Goal: Transaction & Acquisition: Purchase product/service

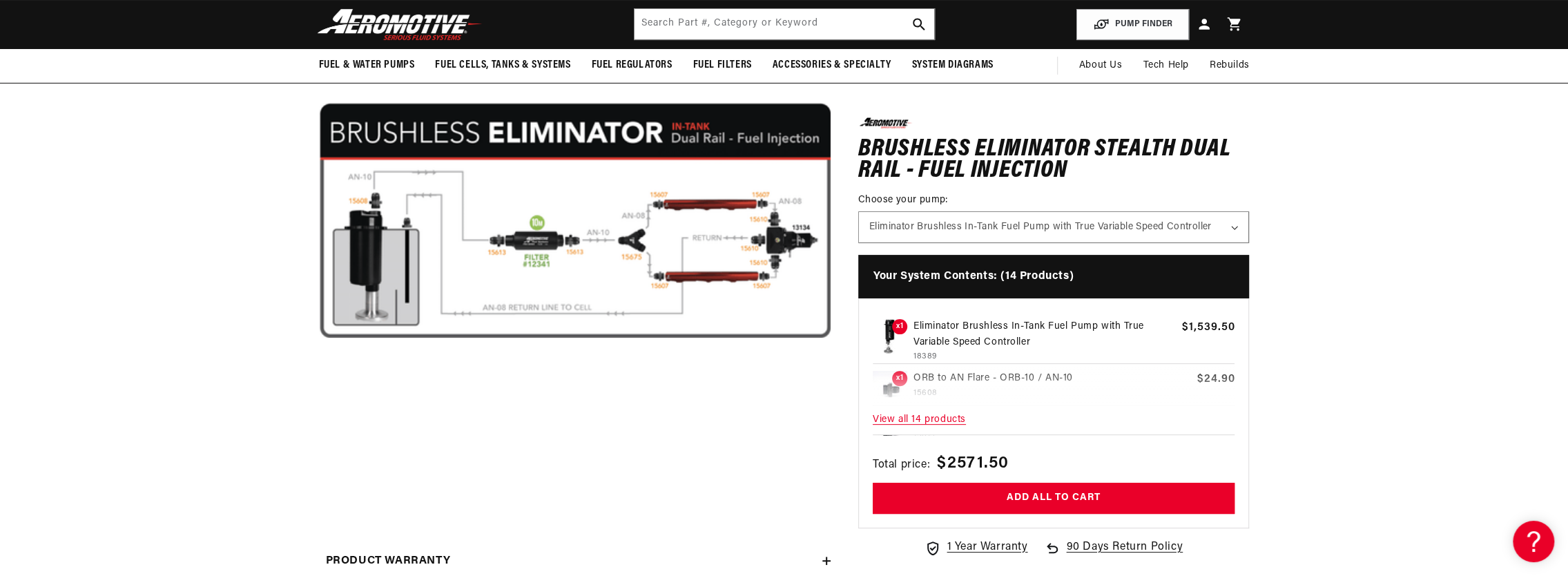
scroll to position [138, 0]
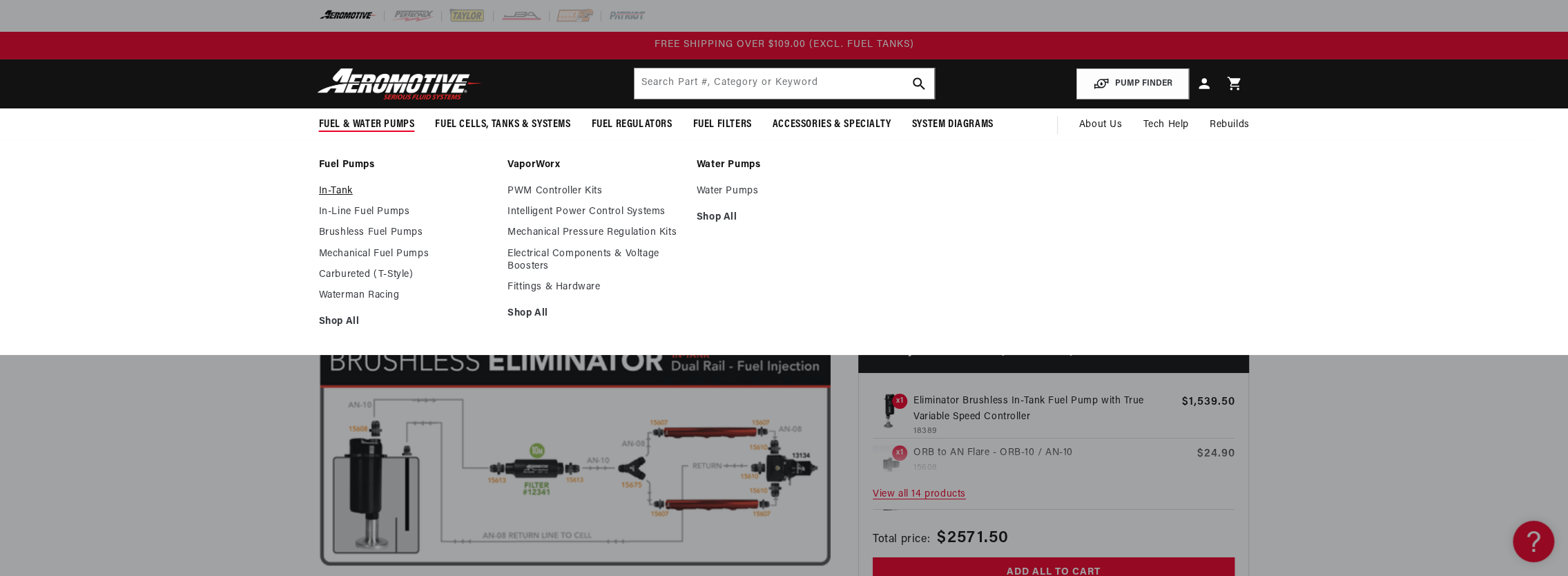
click at [342, 192] on link "In-Tank" at bounding box center [406, 191] width 175 height 12
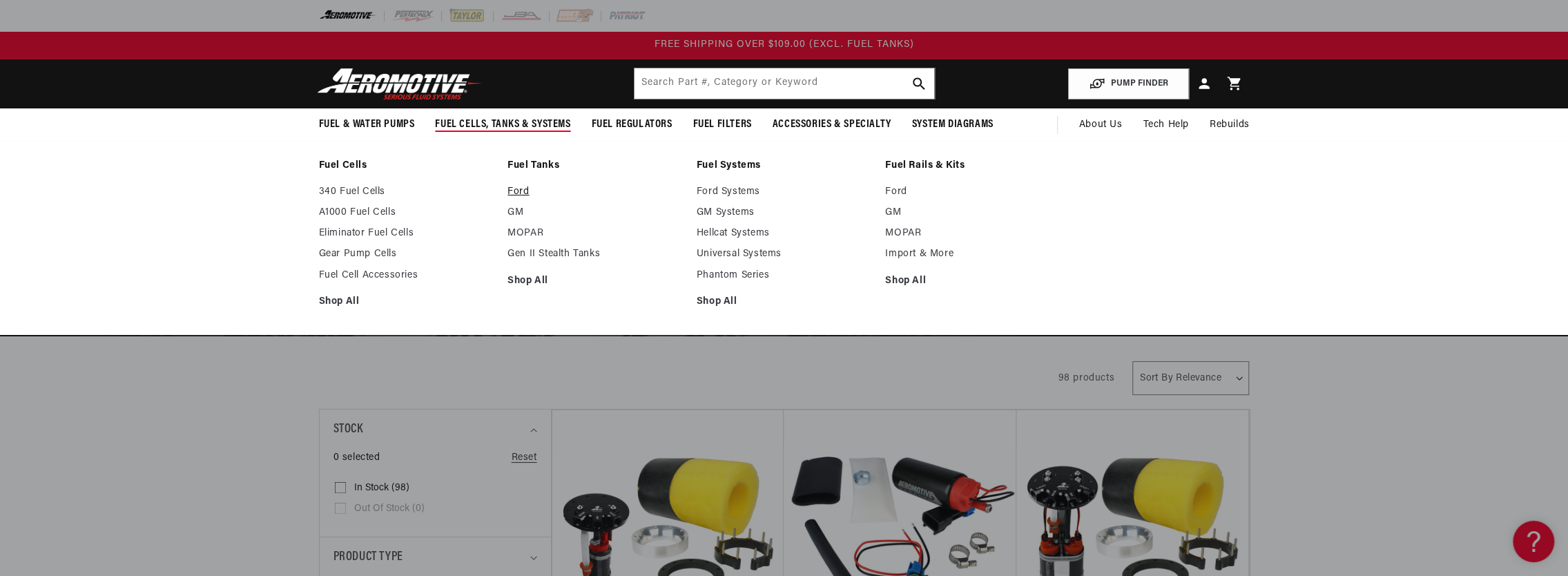
click at [521, 190] on link "Ford" at bounding box center [595, 192] width 175 height 12
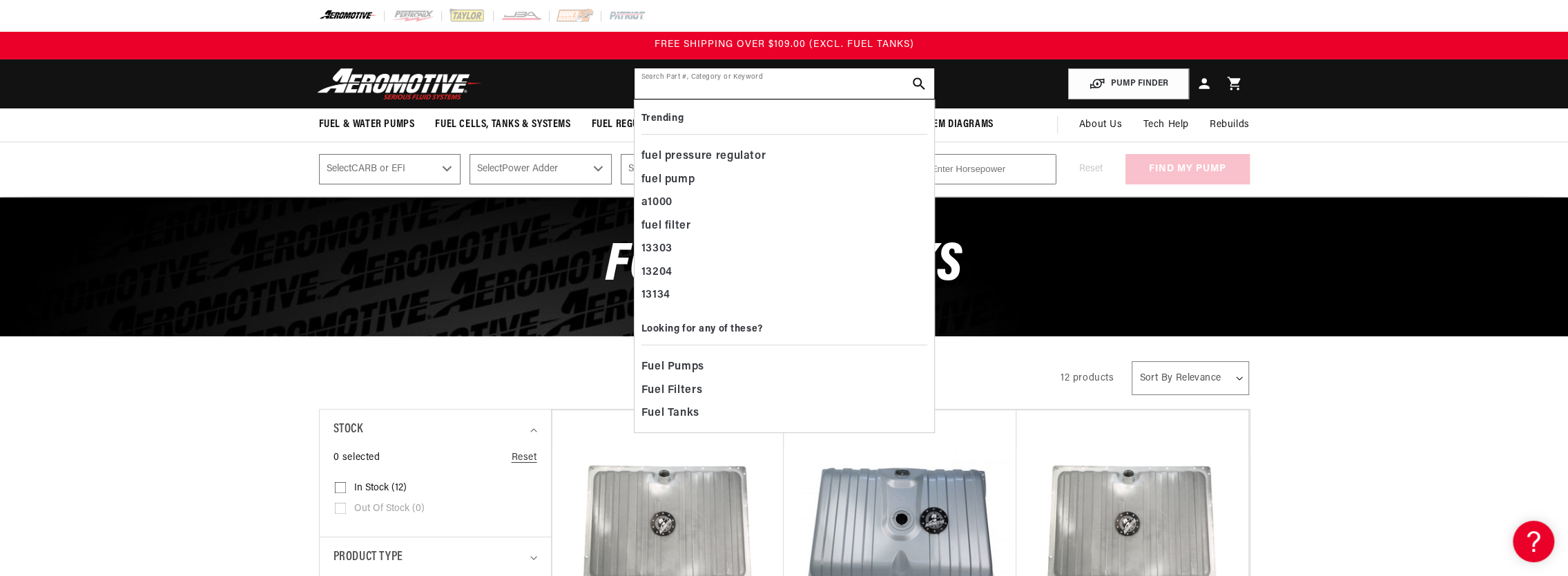
paste input "18686"
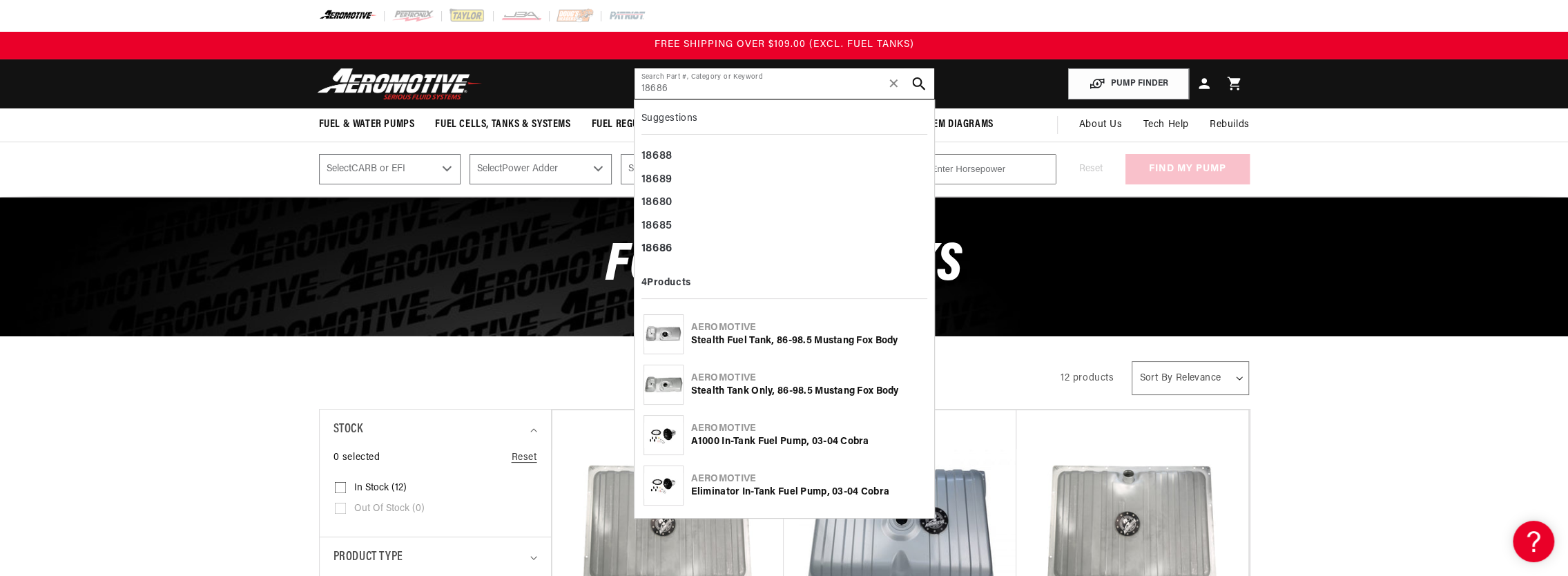
type input "18686"
click at [922, 83] on icon "search button" at bounding box center [919, 84] width 13 height 13
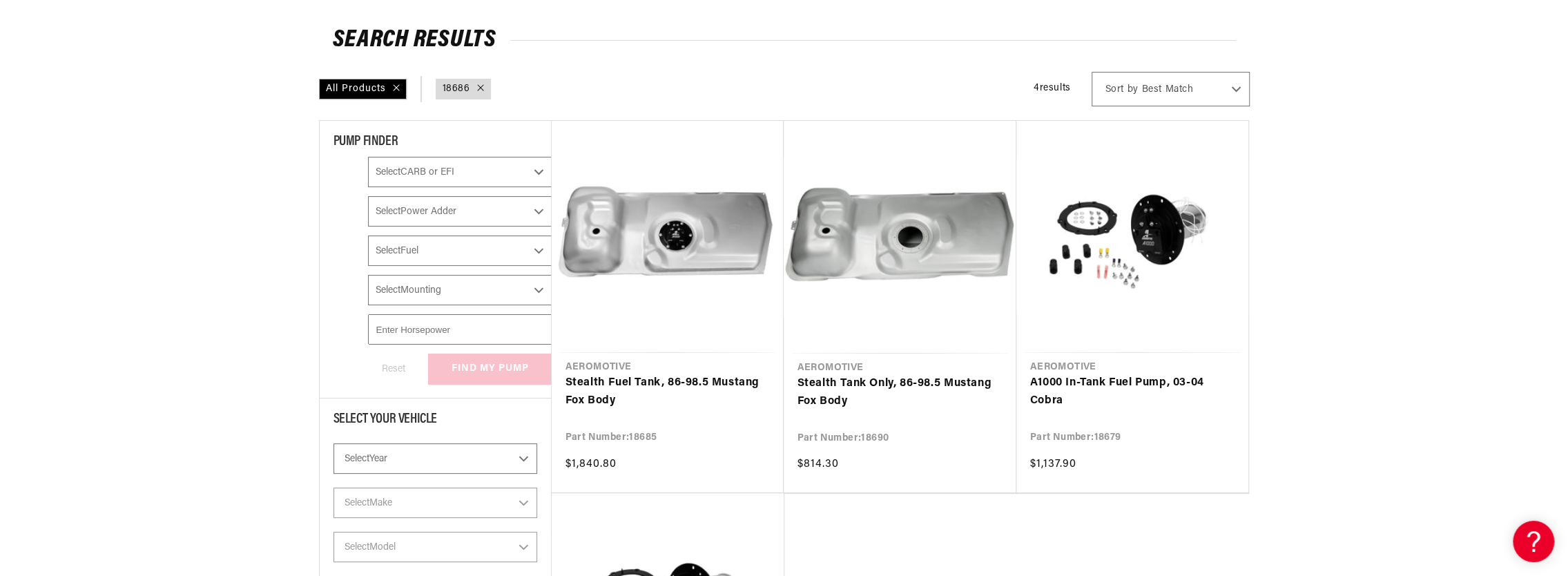
scroll to position [207, 0]
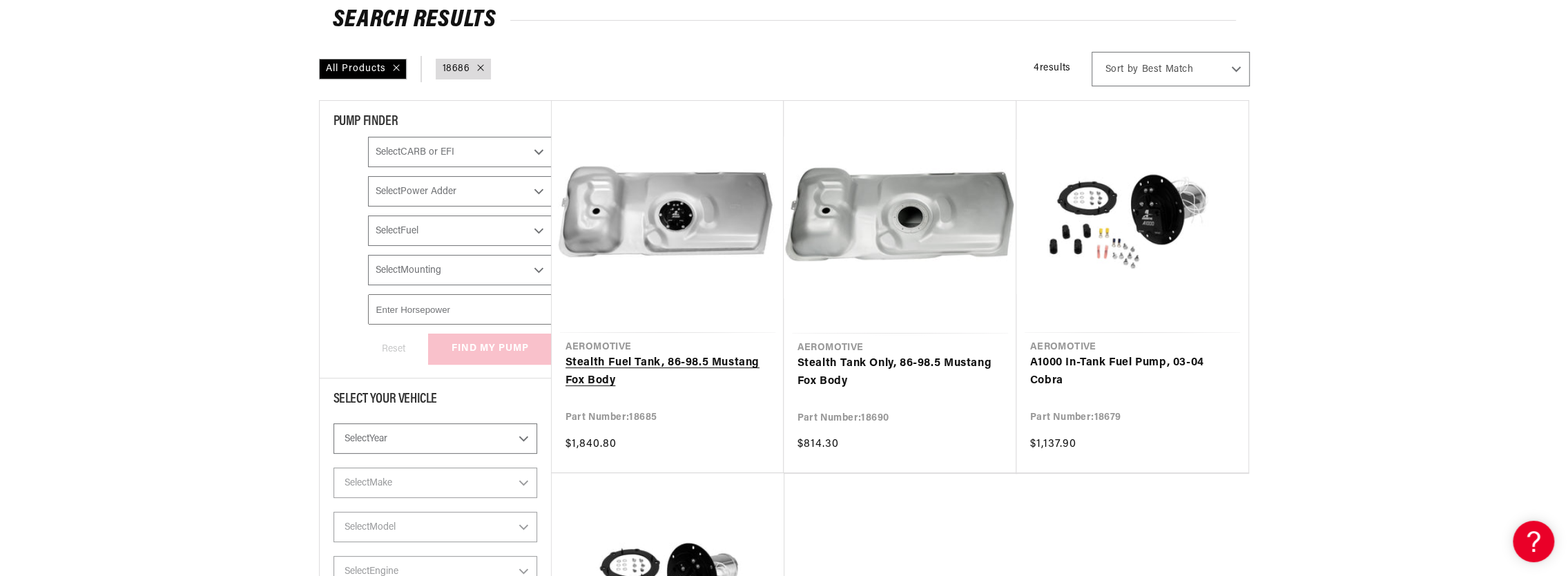
click at [623, 389] on link "Stealth Fuel Tank, 86-98.5 Mustang Fox Body" at bounding box center [668, 372] width 205 height 36
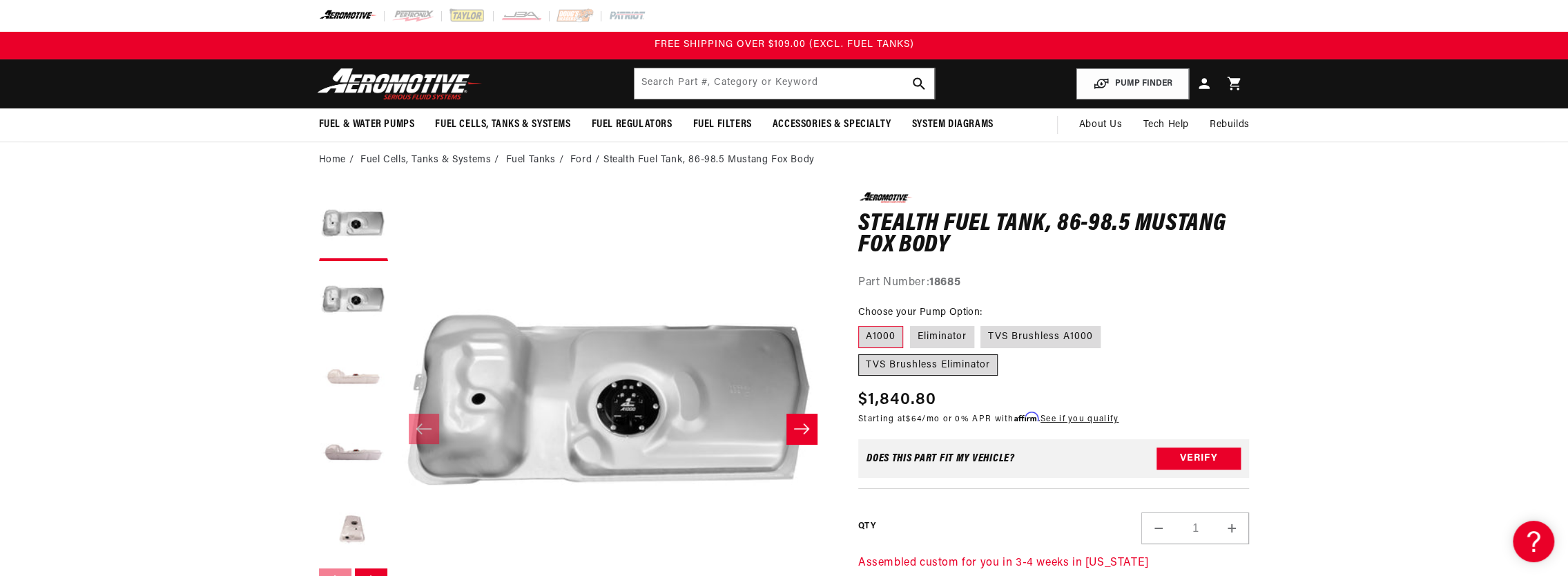
click at [998, 354] on label "TVS Brushless Eliminator" at bounding box center [928, 364] width 140 height 22
click at [1108, 324] on input "TVS Brushless Eliminator" at bounding box center [1107, 323] width 1 height 1
radio input "true"
drag, startPoint x: 930, startPoint y: 338, endPoint x: 920, endPoint y: 348, distance: 14.1
click at [929, 338] on label "Eliminator" at bounding box center [942, 337] width 64 height 22
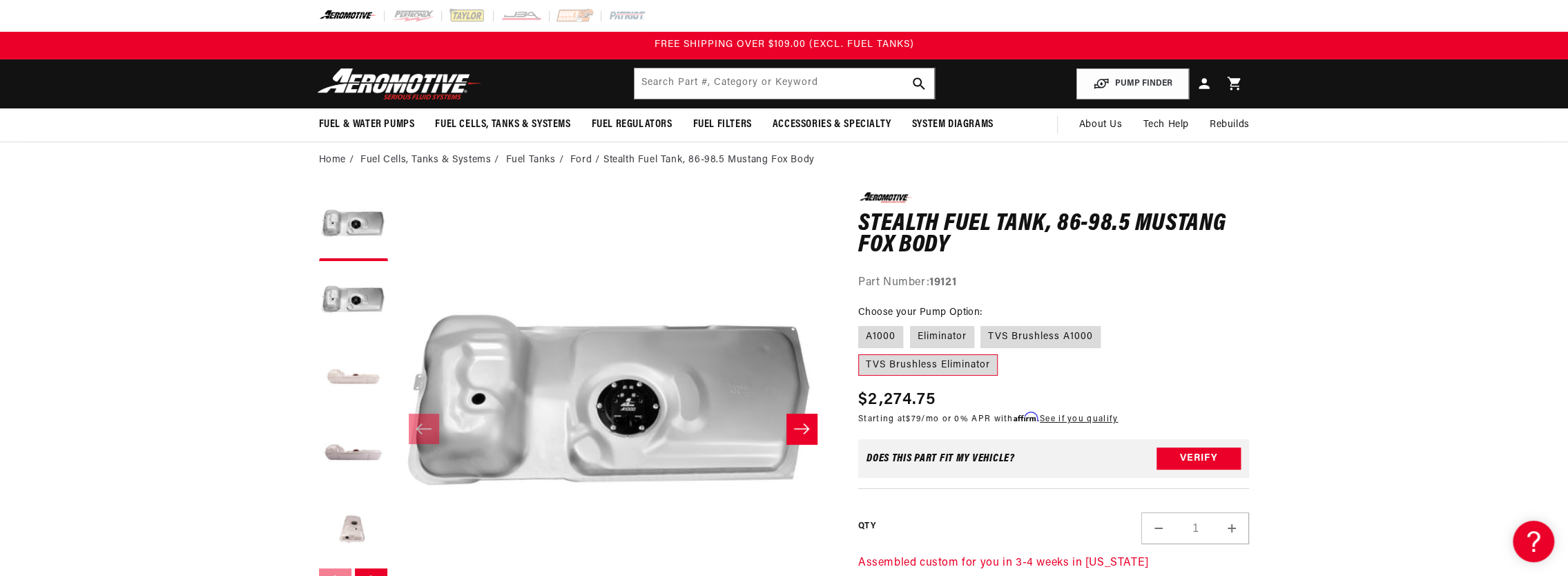
click at [911, 324] on input "Eliminator" at bounding box center [910, 323] width 1 height 1
radio input "true"
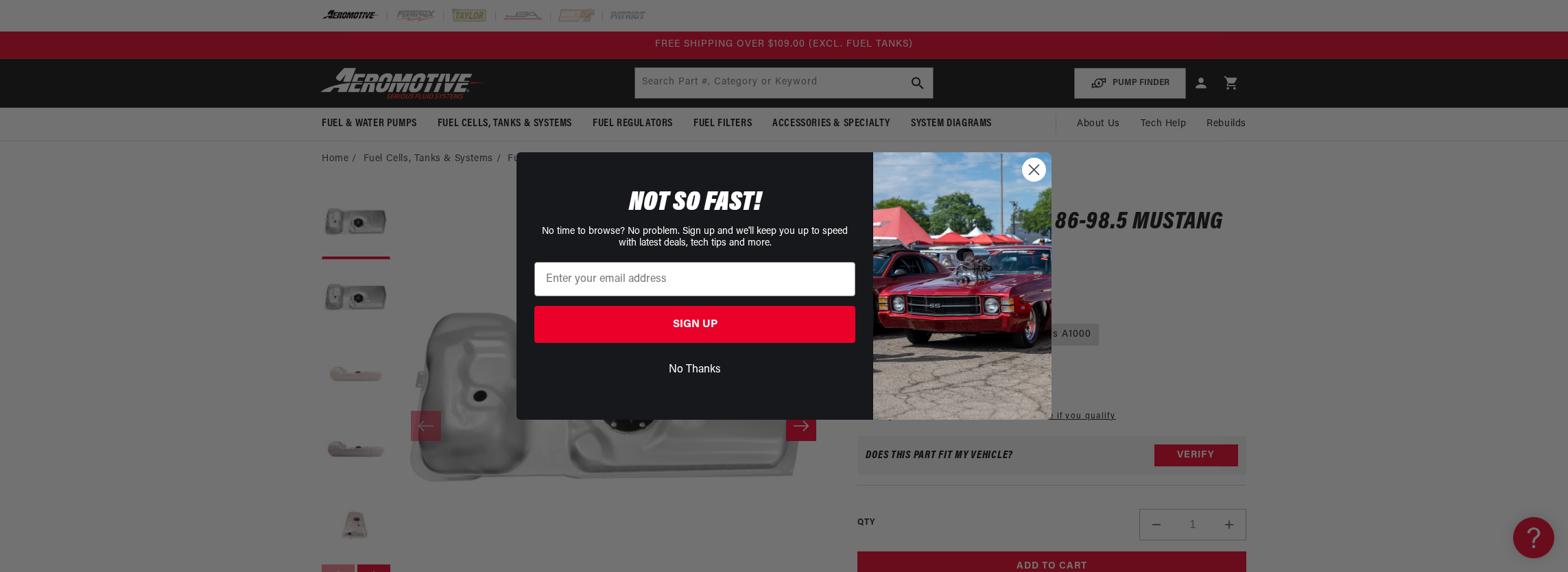
drag, startPoint x: 1032, startPoint y: 169, endPoint x: 210, endPoint y: 358, distance: 843.4
click at [1032, 168] on circle "Close dialog" at bounding box center [1034, 169] width 23 height 23
